Goal: Check status: Check status

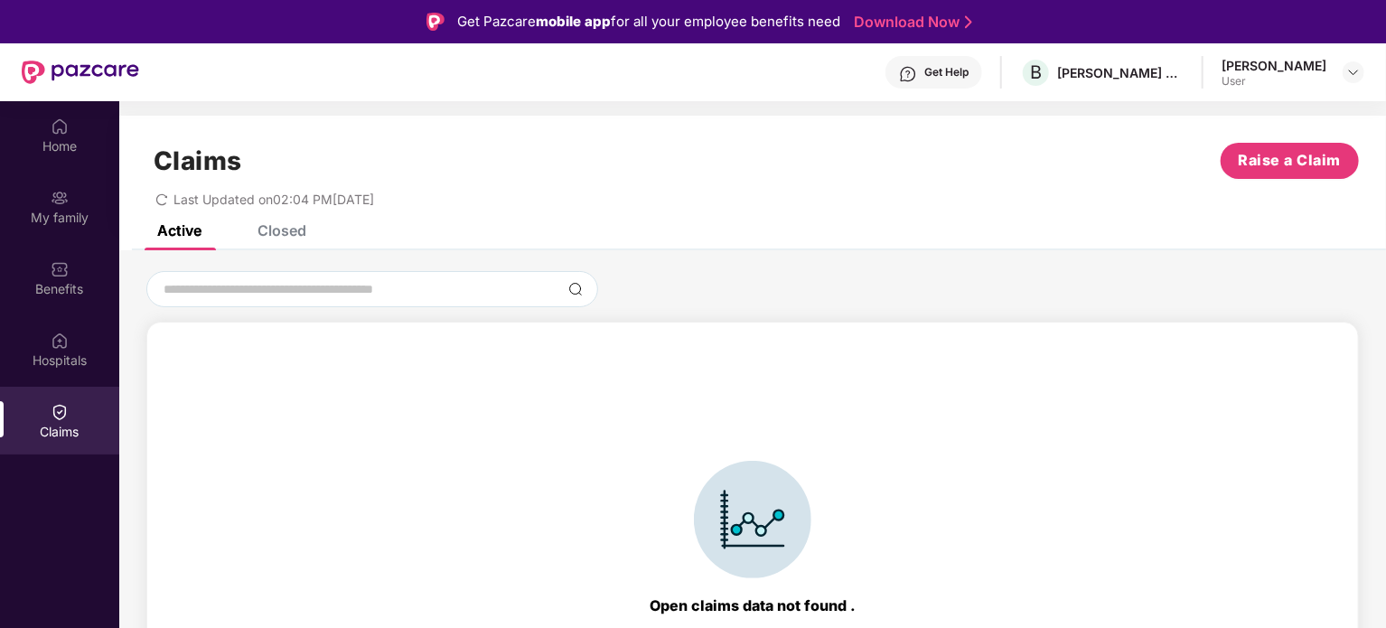
click at [290, 222] on div "Claims Raise a Claim Last Updated on 02:04 PM[DATE]" at bounding box center [752, 170] width 1267 height 109
click at [285, 227] on div "Closed" at bounding box center [282, 230] width 49 height 18
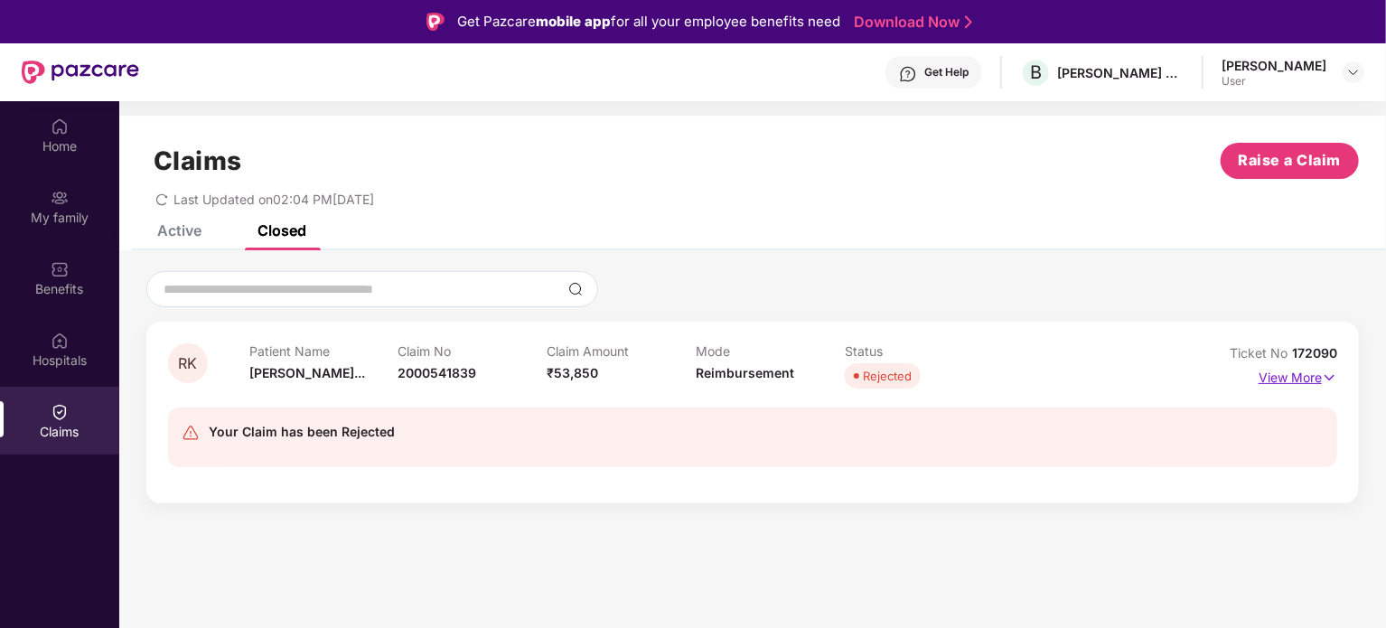
click at [1332, 374] on img at bounding box center [1329, 378] width 15 height 20
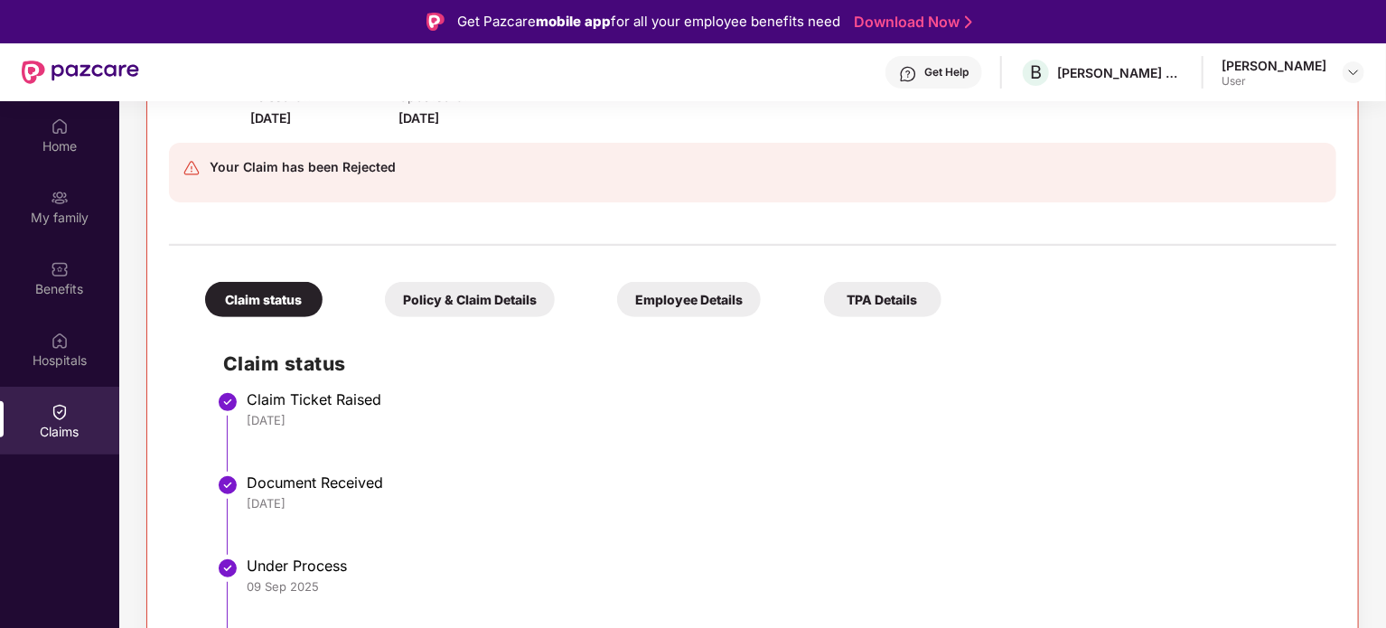
click at [428, 290] on div "Policy & Claim Details" at bounding box center [470, 299] width 170 height 35
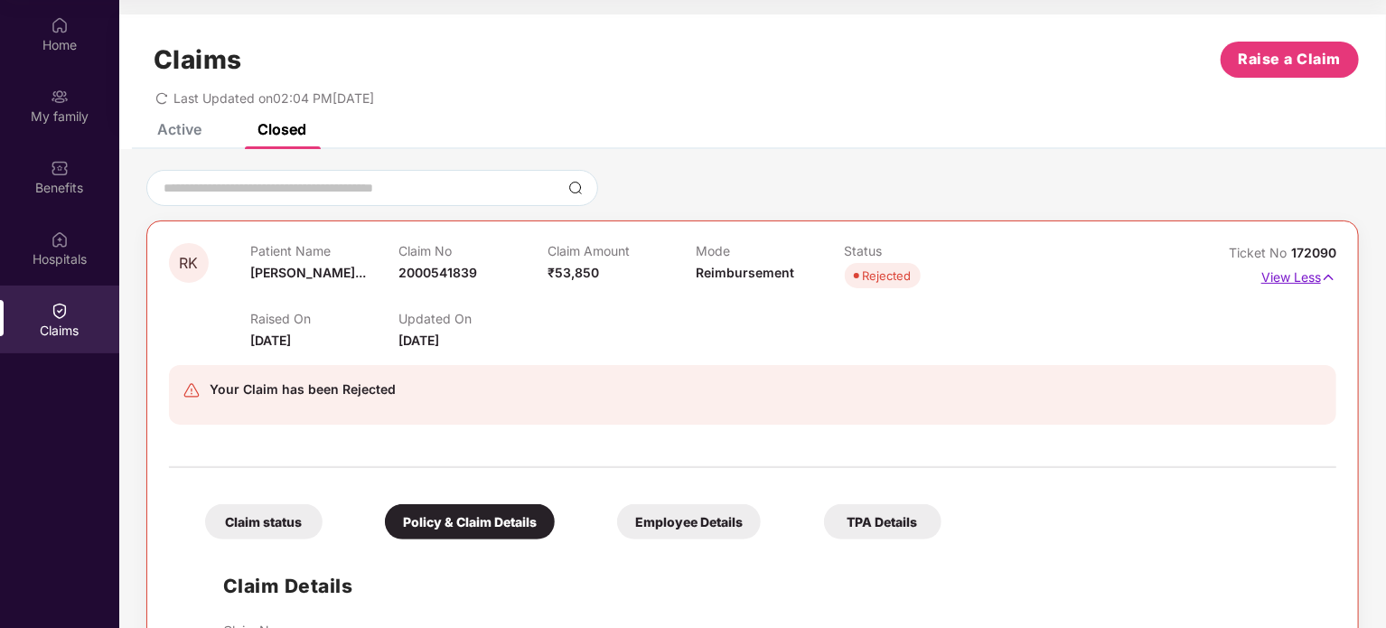
click at [1279, 277] on p "View Less" at bounding box center [1298, 275] width 75 height 24
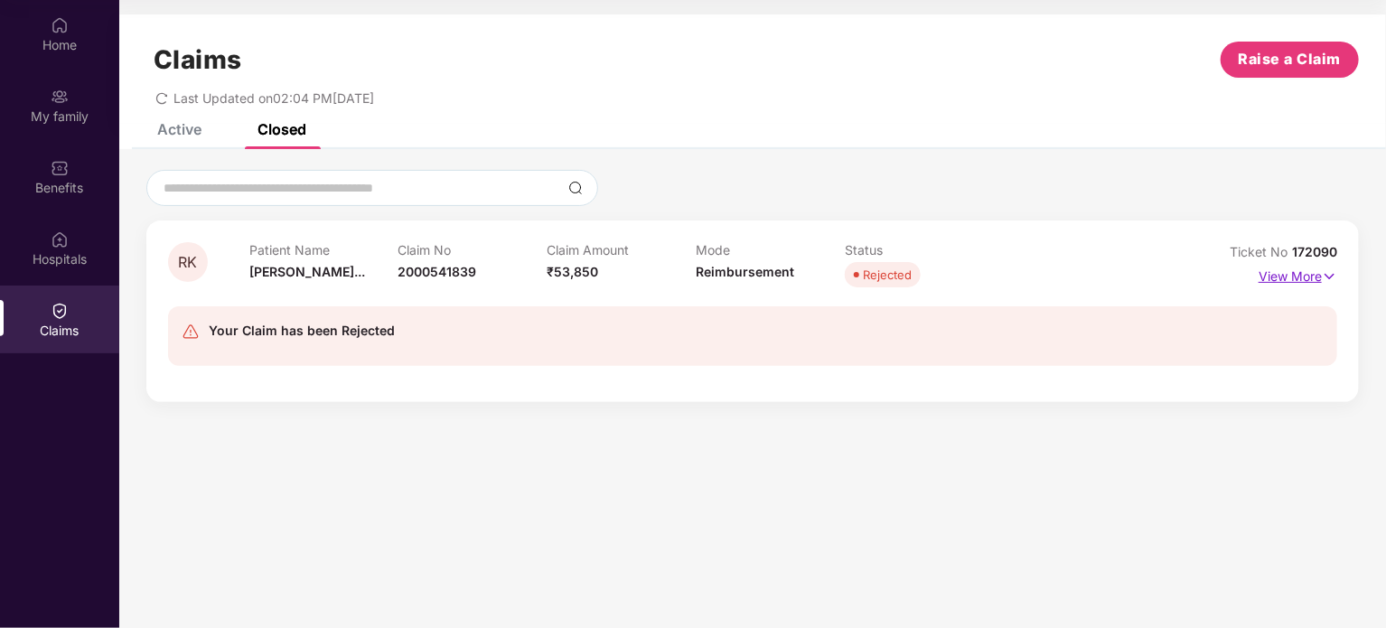
click at [1311, 281] on p "View More" at bounding box center [1298, 274] width 79 height 24
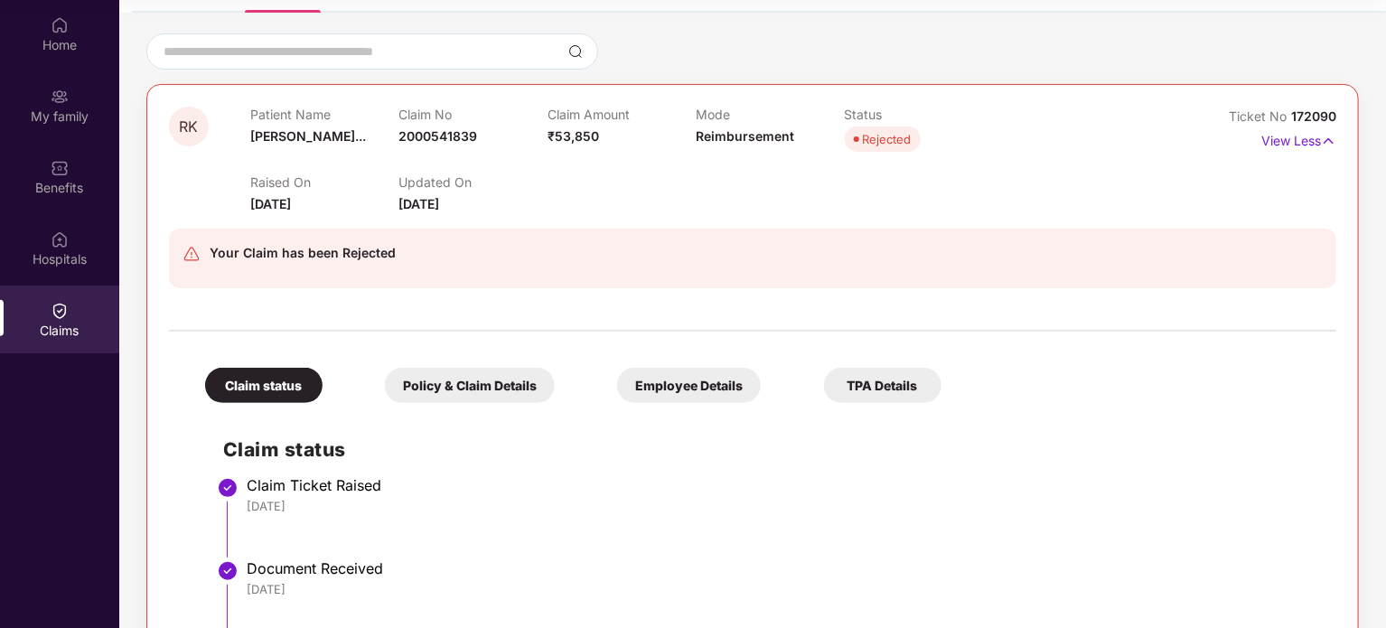
scroll to position [217, 0]
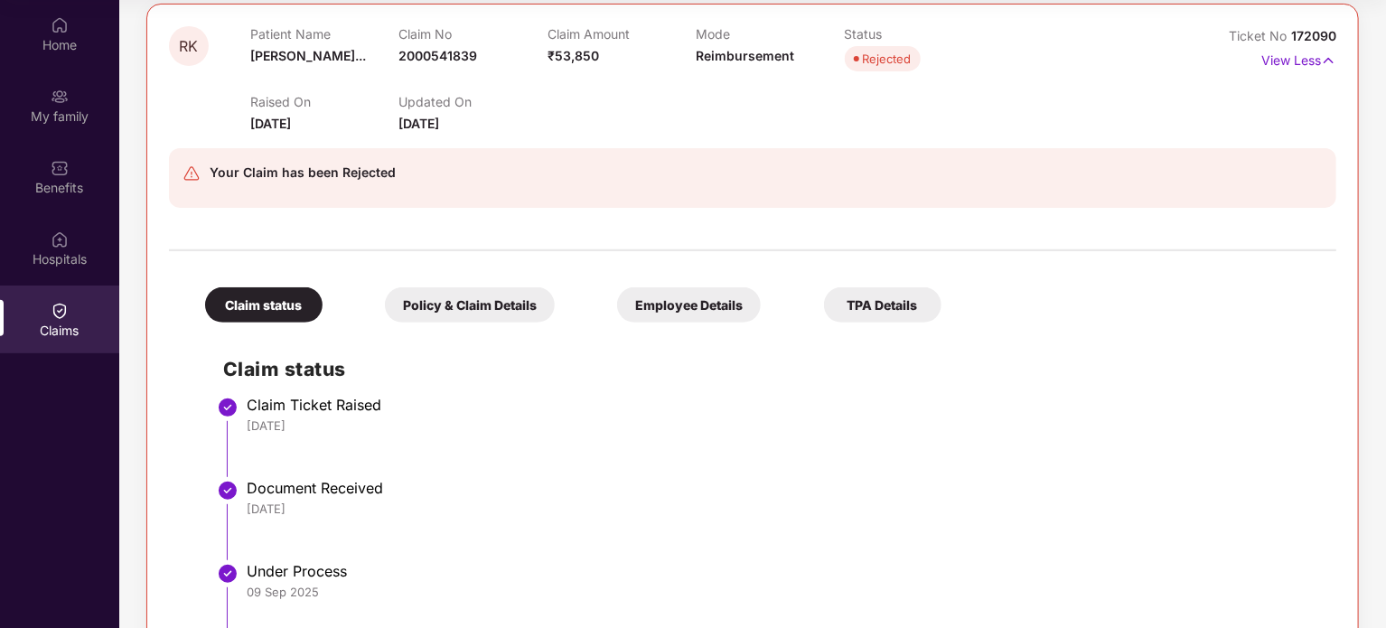
click at [454, 302] on div "Policy & Claim Details" at bounding box center [470, 304] width 170 height 35
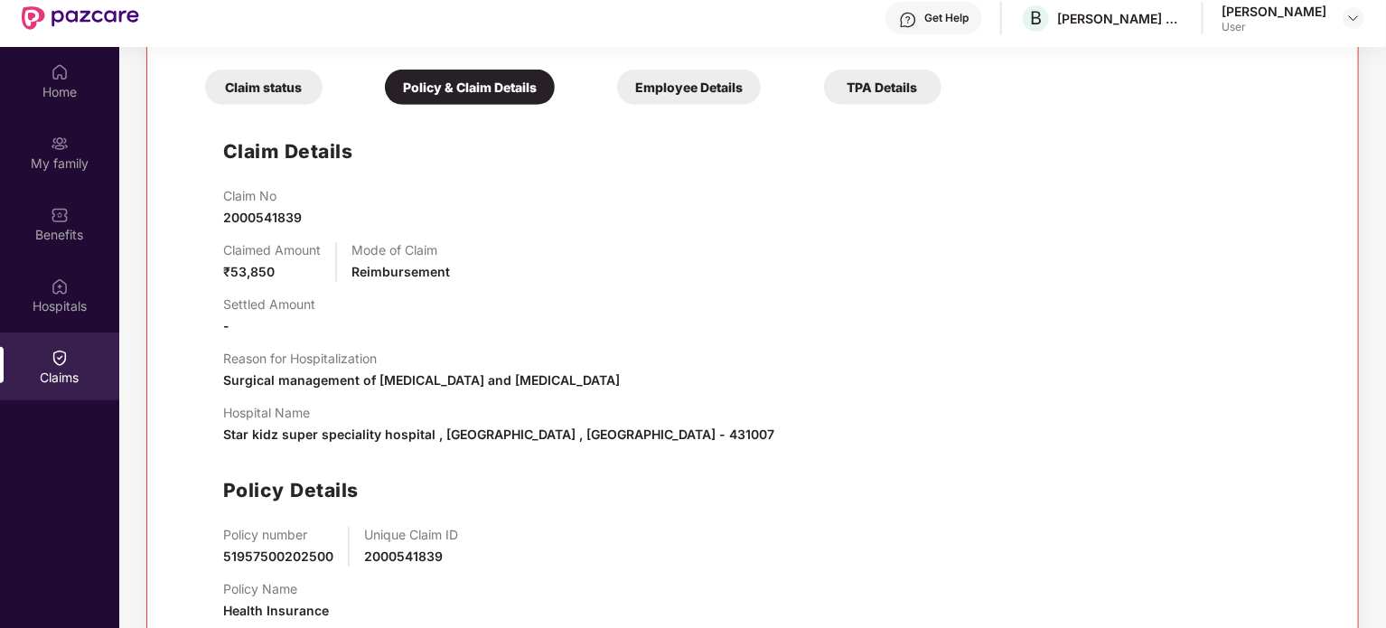
scroll to position [53, 0]
click at [1348, 19] on img at bounding box center [1353, 19] width 14 height 14
click at [267, 93] on div "Claim status" at bounding box center [263, 87] width 117 height 35
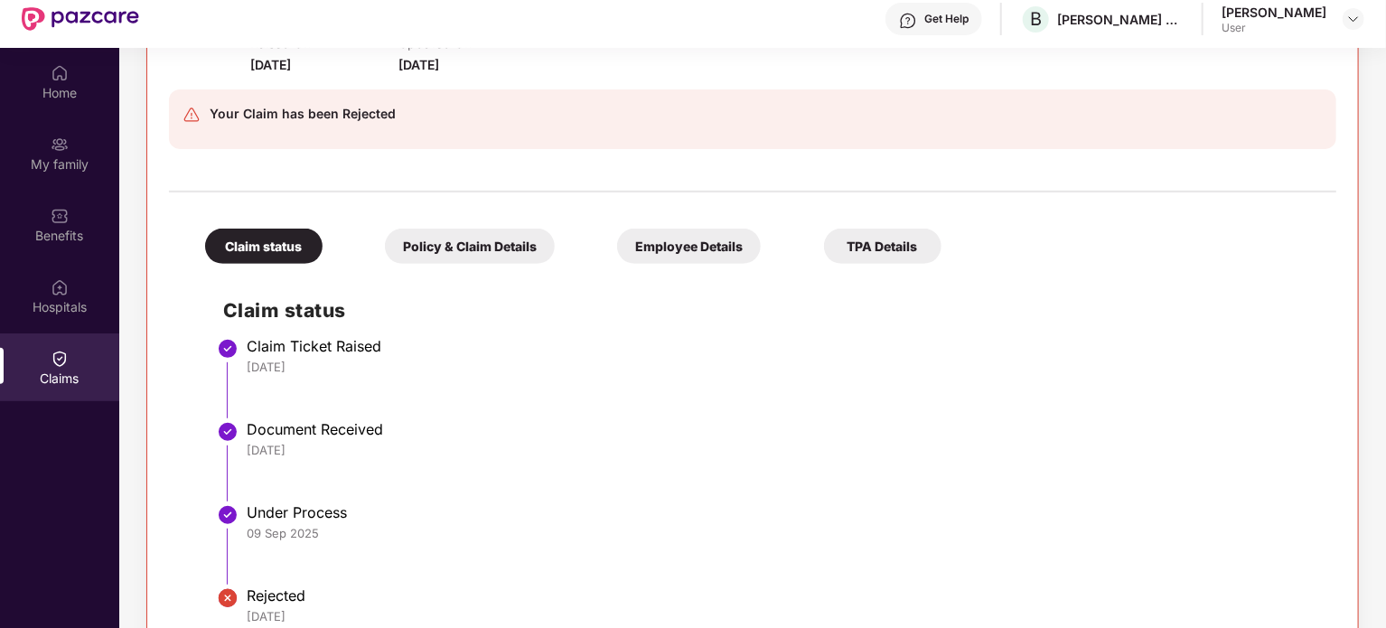
scroll to position [0, 0]
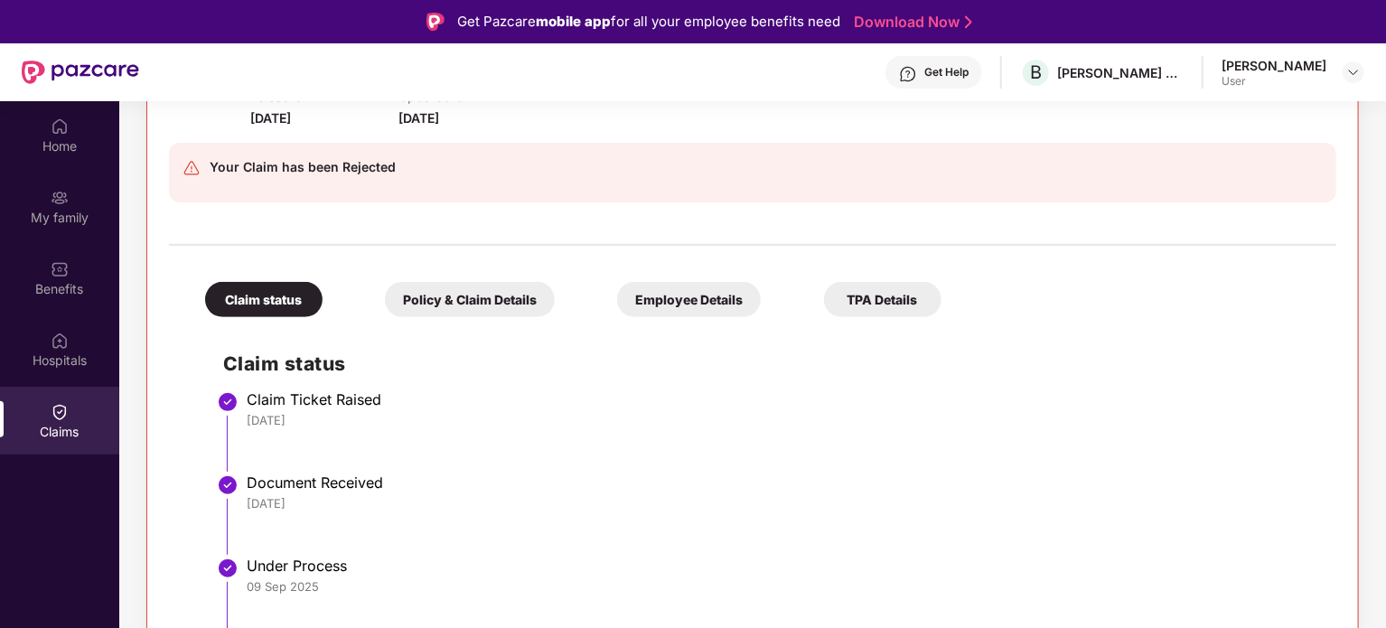
drag, startPoint x: 1384, startPoint y: 2, endPoint x: 1383, endPoint y: 143, distance: 141.0
click at [1385, 0] on html "Get Pazcare mobile app for all your employee benefits need Download Now Get Hel…" at bounding box center [693, 314] width 1386 height 628
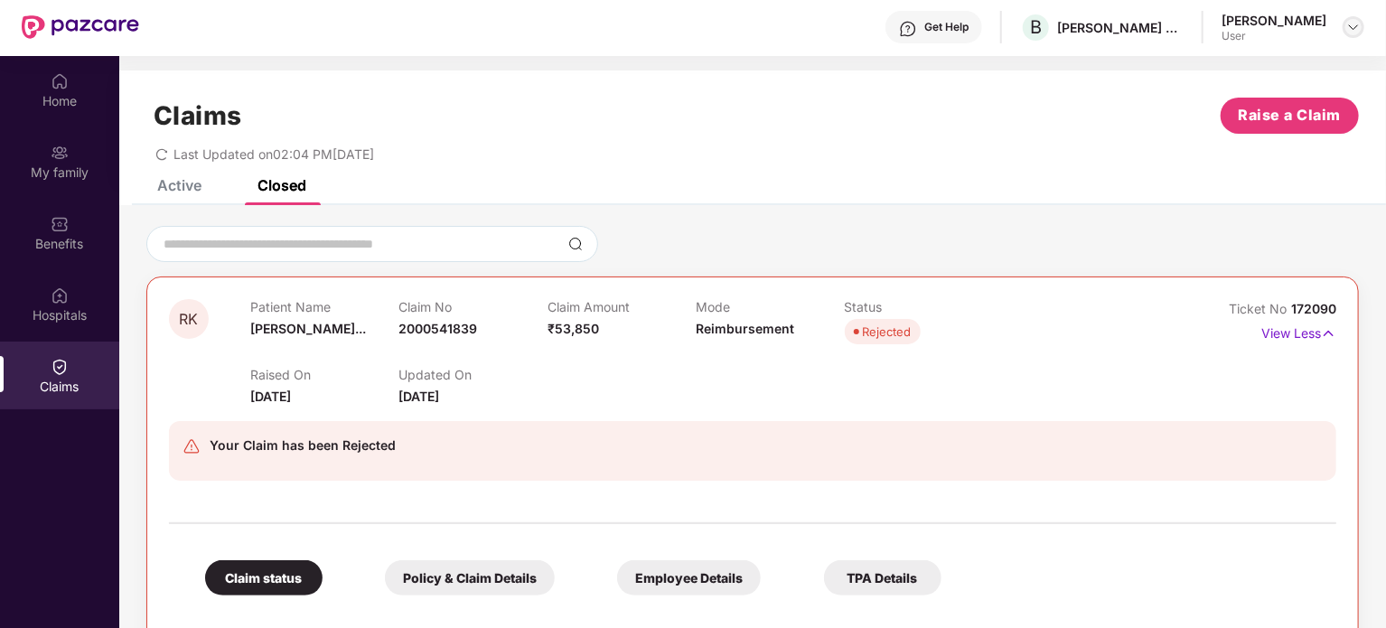
click at [1356, 27] on img at bounding box center [1353, 27] width 14 height 14
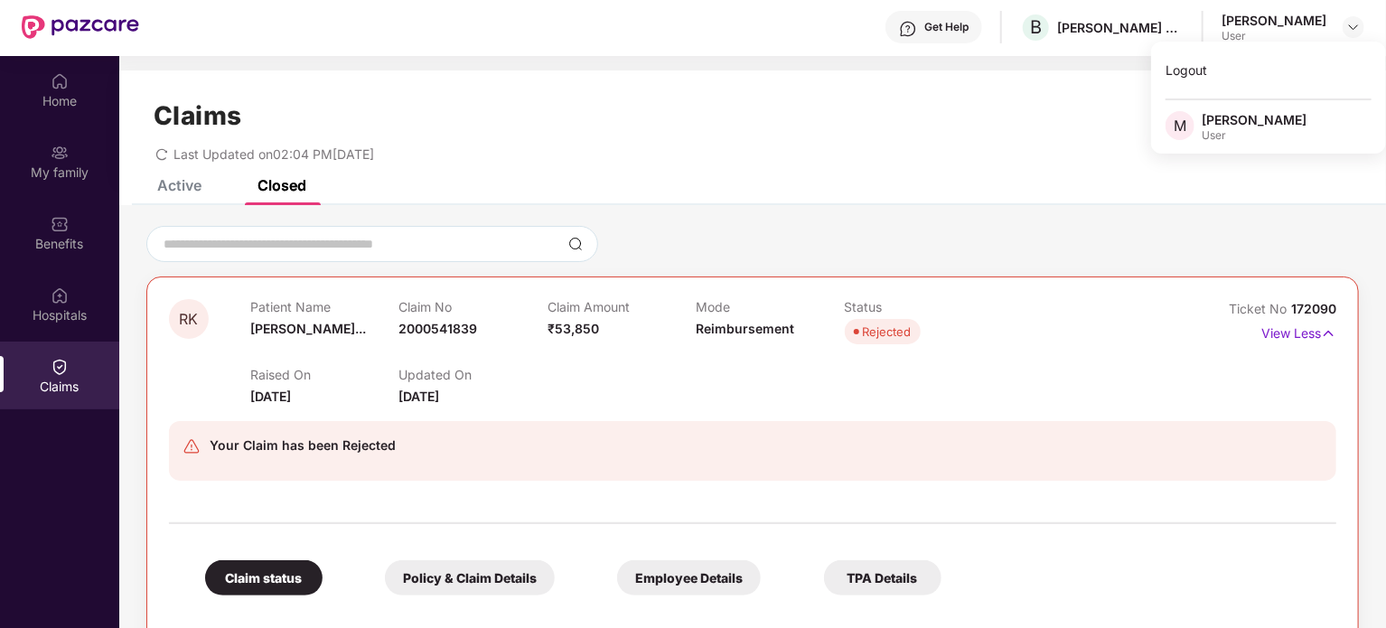
click at [825, 217] on div "Open claims data not found . Contact Pazcare support team for more help at [EMA…" at bounding box center [752, 606] width 1267 height 803
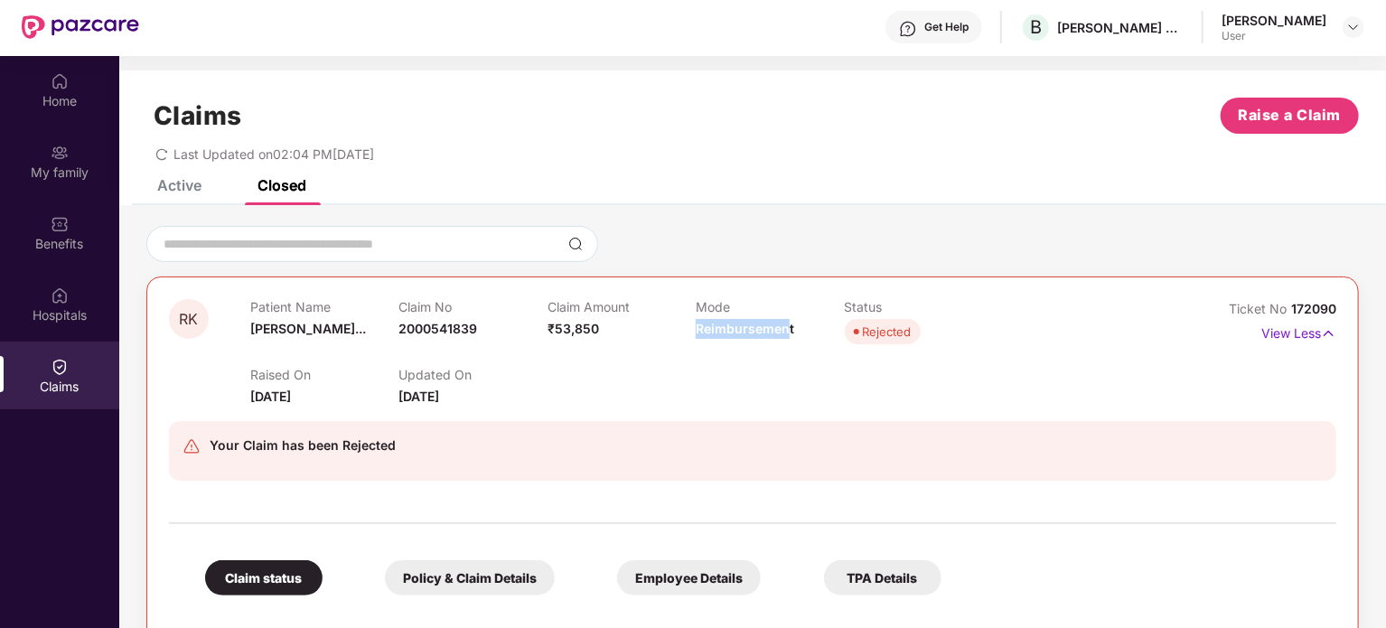
drag, startPoint x: 788, startPoint y: 328, endPoint x: 695, endPoint y: 330, distance: 93.1
click at [696, 330] on span "Reimbursement" at bounding box center [745, 328] width 98 height 15
click at [792, 326] on div "Mode Reimbursement" at bounding box center [770, 324] width 148 height 50
drag, startPoint x: 790, startPoint y: 327, endPoint x: 695, endPoint y: 333, distance: 95.0
click at [696, 333] on span "Reimbursement" at bounding box center [745, 328] width 98 height 15
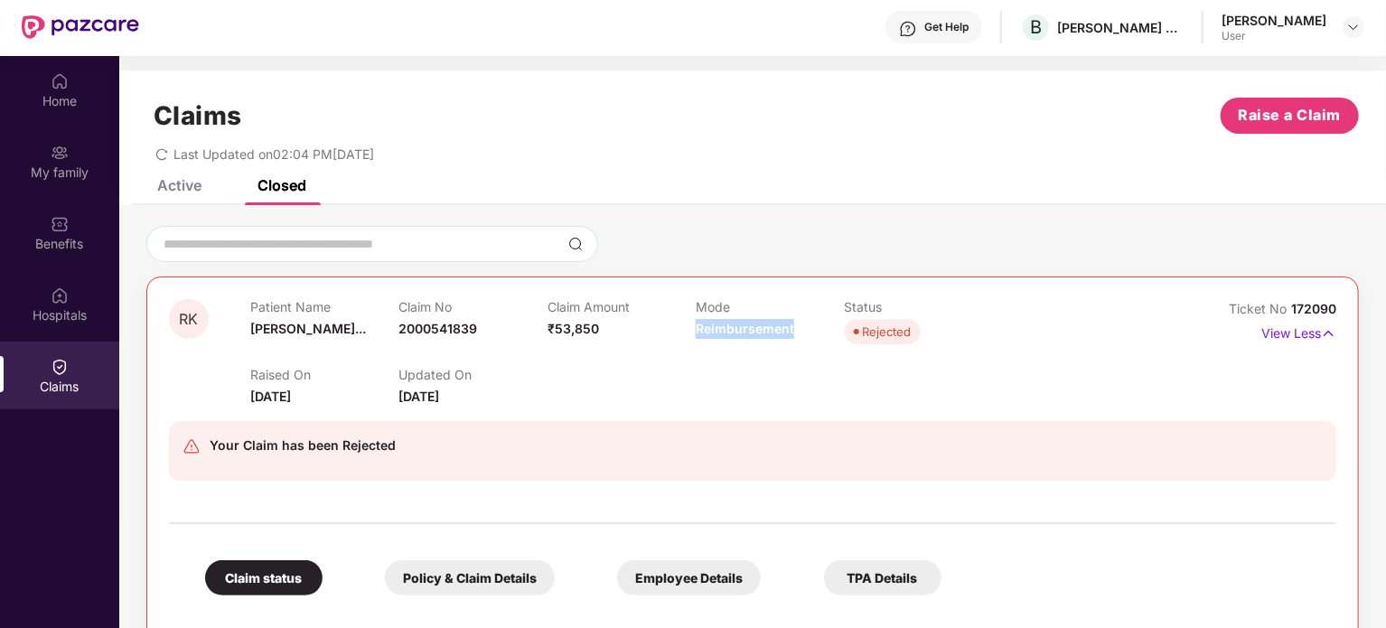
copy span "Reimbursement"
click at [1352, 27] on img at bounding box center [1353, 27] width 14 height 14
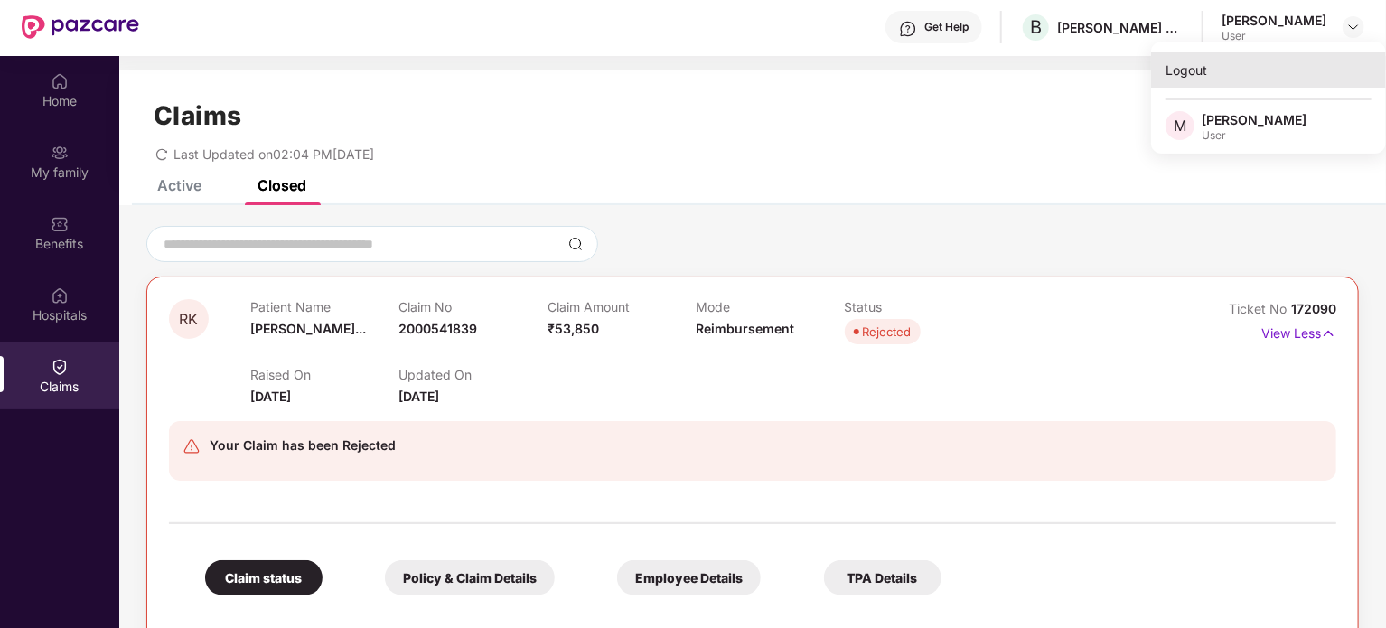
click at [1197, 67] on div "Logout" at bounding box center [1268, 69] width 235 height 35
